Goal: Task Accomplishment & Management: Manage account settings

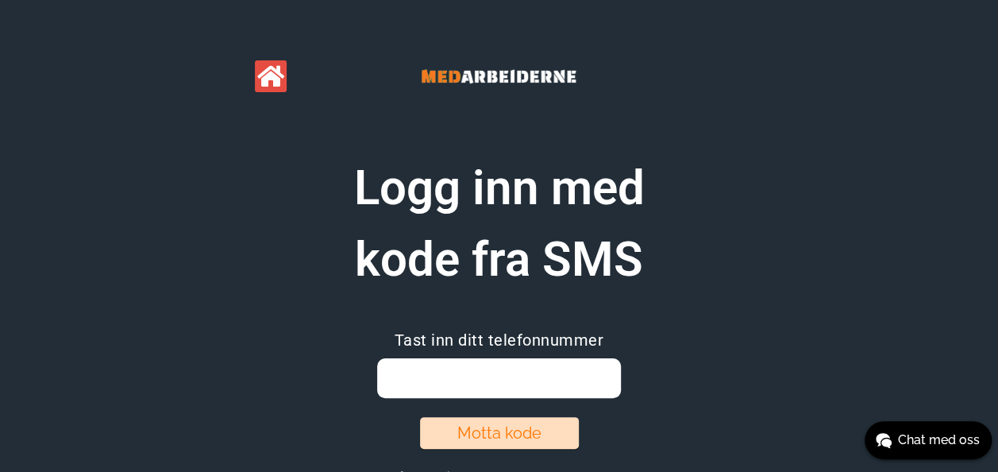
click at [412, 372] on input "email" at bounding box center [499, 378] width 244 height 40
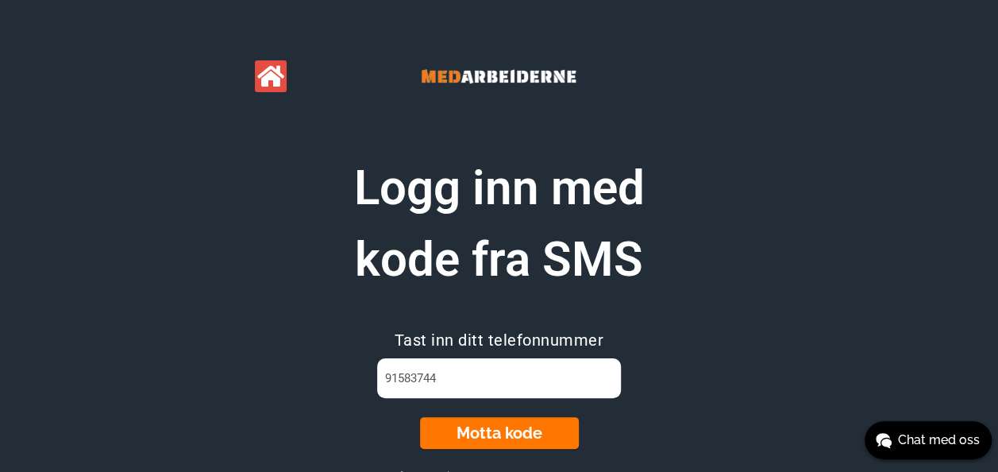
type input "91583744"
click at [499, 438] on button "Motta kode" at bounding box center [499, 433] width 159 height 32
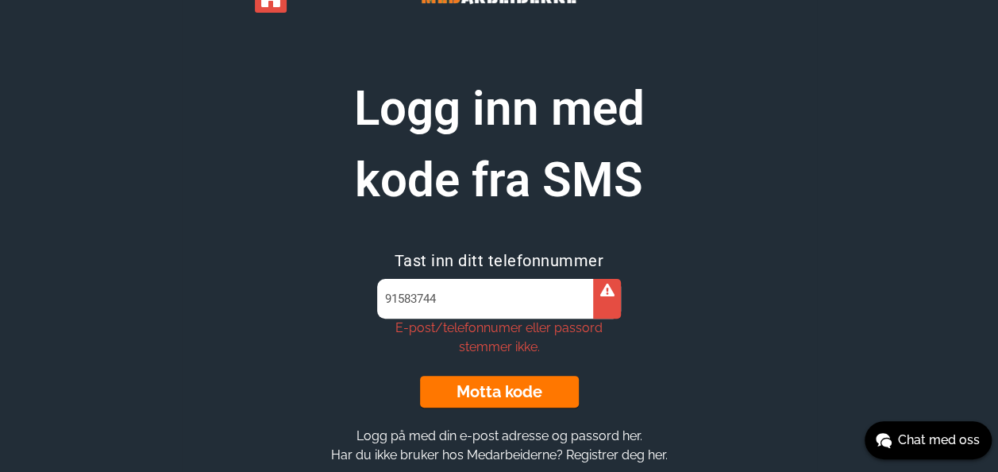
scroll to position [110, 0]
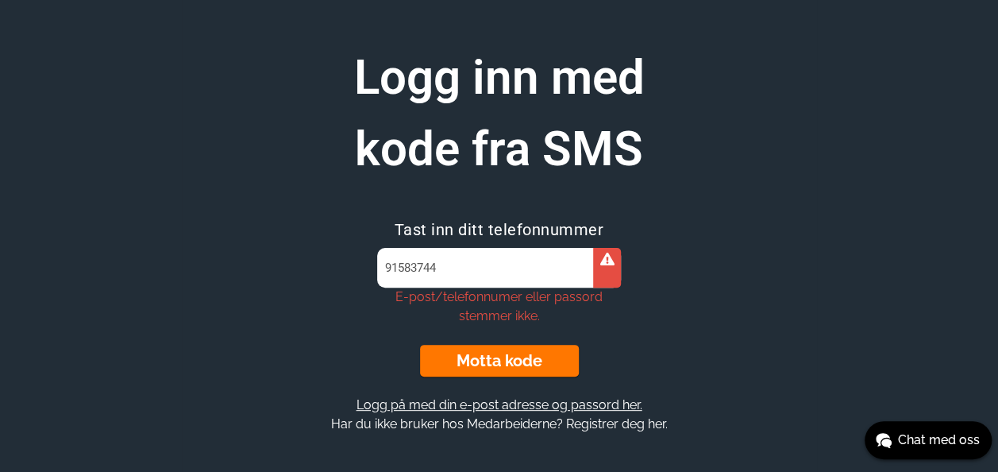
click at [487, 402] on button "Logg på med din e-post adresse og passord her." at bounding box center [499, 404] width 295 height 17
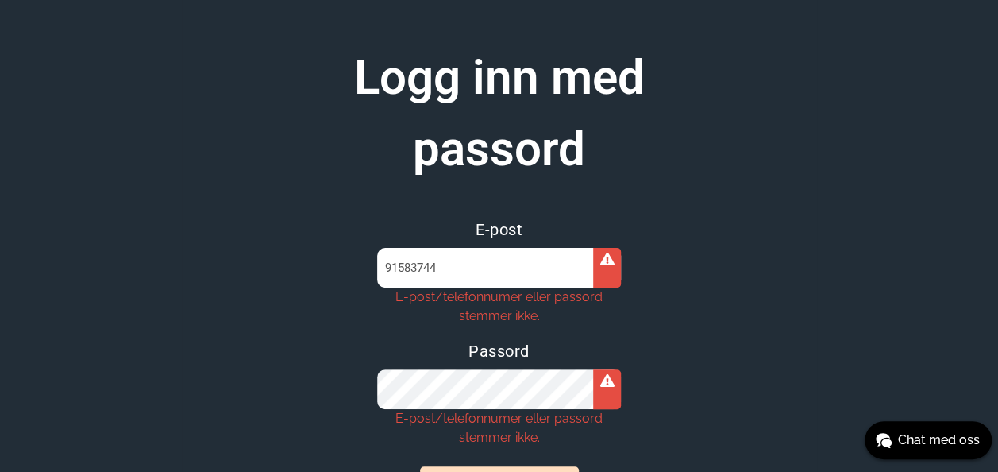
drag, startPoint x: 462, startPoint y: 268, endPoint x: 408, endPoint y: 264, distance: 54.2
click at [345, 265] on section "Logg inn med passord E-post 91583744 E-post/telefonnumer eller passord stemmer …" at bounding box center [500, 317] width 610 height 551
type input "[EMAIL_ADDRESS][DOMAIN_NAME]"
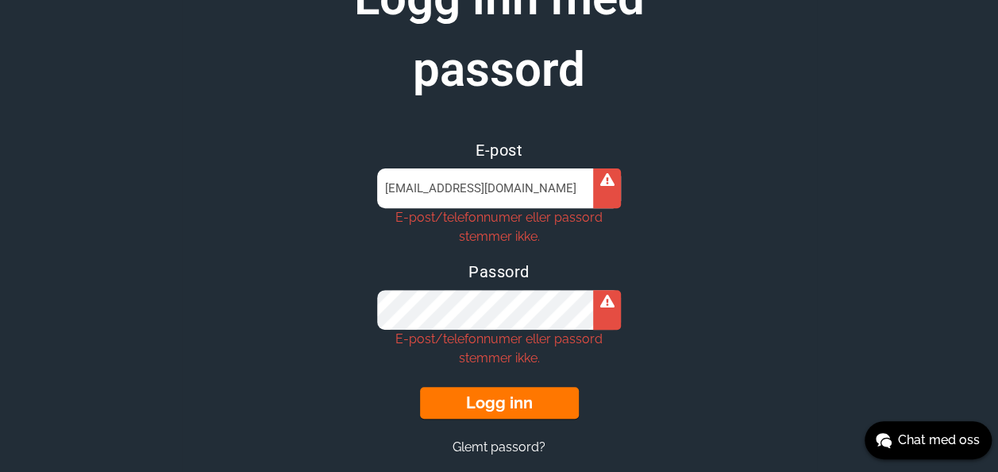
click at [514, 402] on button "Logg inn" at bounding box center [499, 403] width 159 height 32
